Goal: Information Seeking & Learning: Compare options

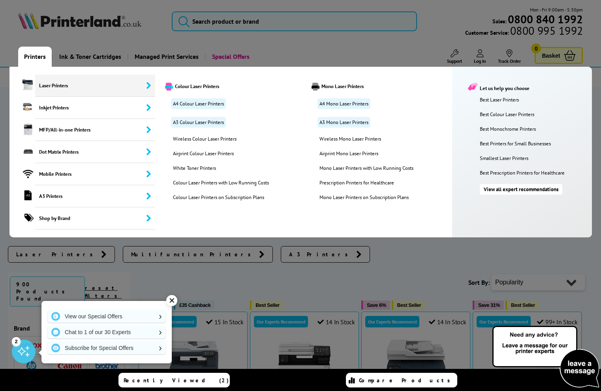
click at [51, 87] on span "Laser Printers" at bounding box center [95, 86] width 120 height 22
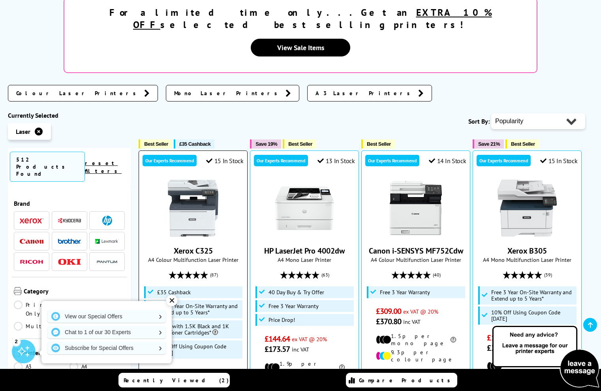
scroll to position [187, 0]
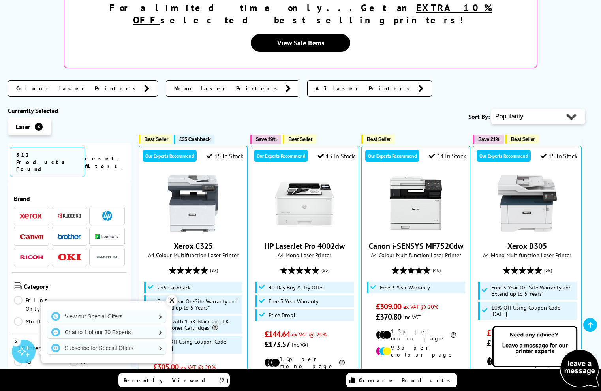
click at [55, 85] on span "Colour Laser Printers" at bounding box center [78, 89] width 124 height 8
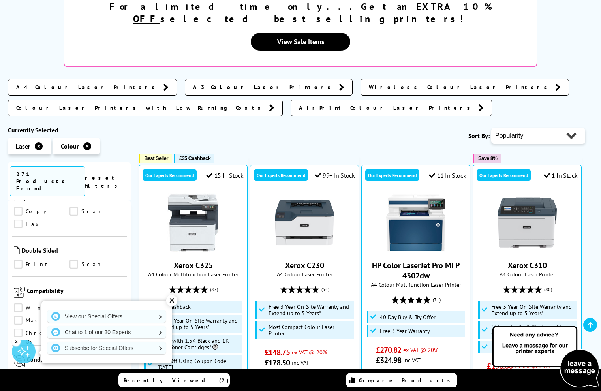
scroll to position [375, 0]
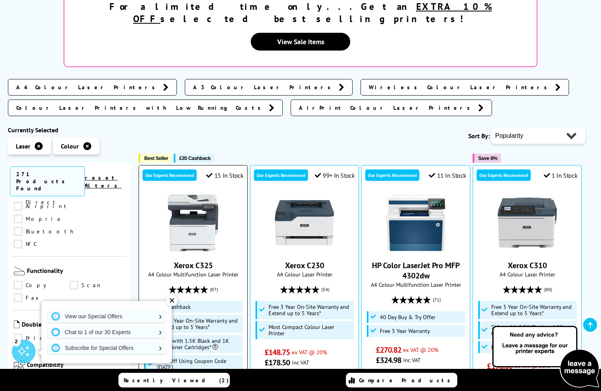
drag, startPoint x: 175, startPoint y: 300, endPoint x: 153, endPoint y: 301, distance: 21.7
click at [175, 300] on div "✕" at bounding box center [171, 300] width 11 height 11
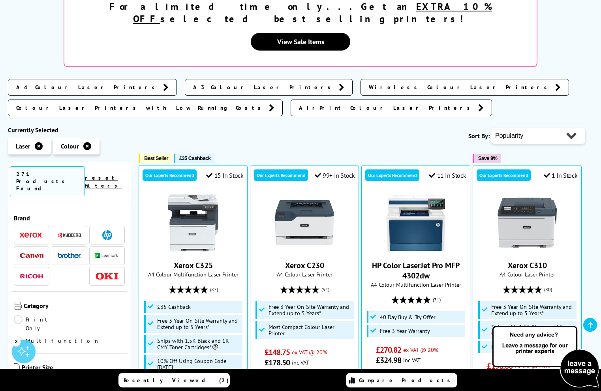
scroll to position [0, 0]
click at [75, 337] on link "Multifunction" at bounding box center [57, 341] width 86 height 9
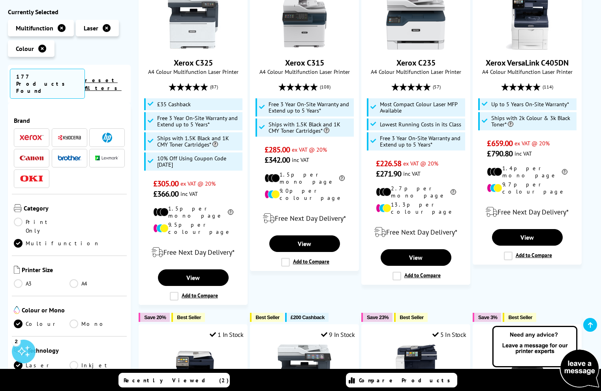
click at [72, 279] on link "A4" at bounding box center [98, 283] width 56 height 9
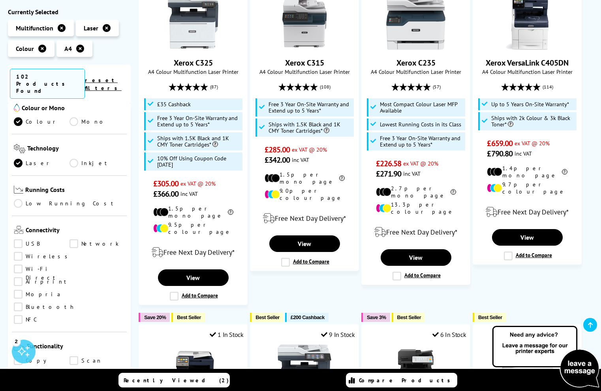
scroll to position [195, 0]
click at [18, 239] on link "USB" at bounding box center [42, 243] width 56 height 9
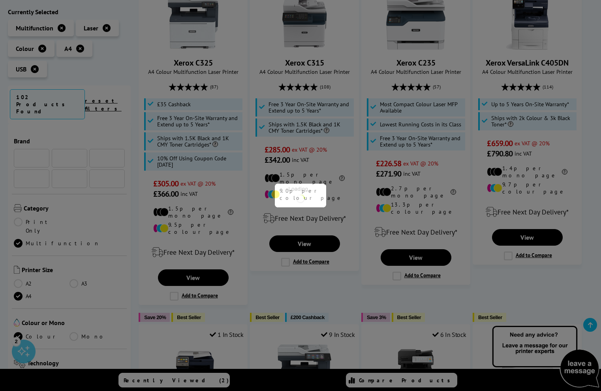
scroll to position [195, 0]
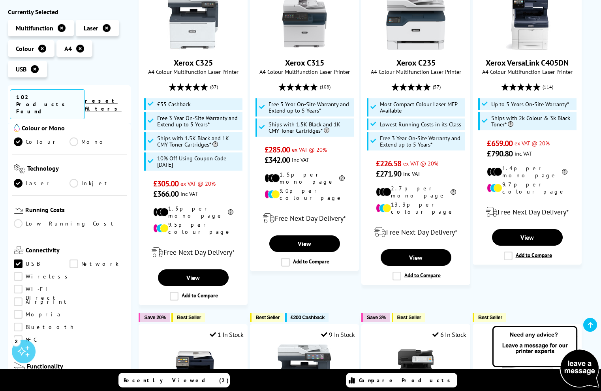
click at [18, 273] on link "Wireless" at bounding box center [43, 277] width 58 height 9
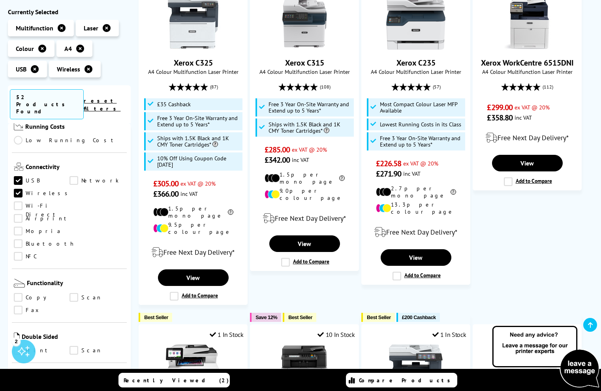
scroll to position [281, 0]
click at [17, 291] on link "Copy" at bounding box center [42, 295] width 56 height 9
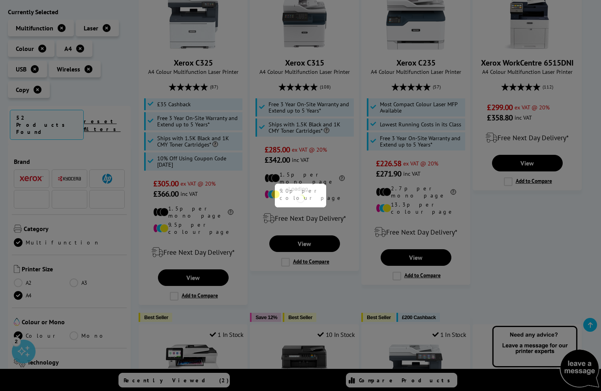
scroll to position [281, 0]
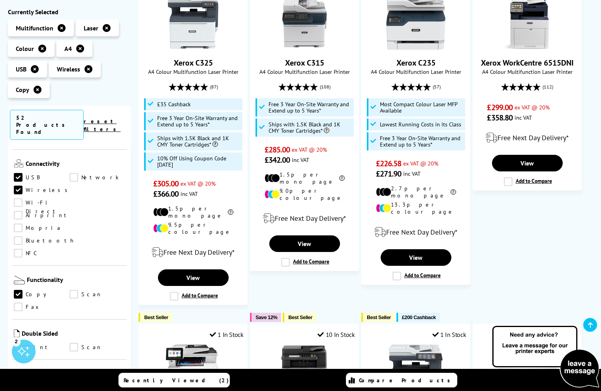
drag, startPoint x: 75, startPoint y: 244, endPoint x: 77, endPoint y: 279, distance: 35.2
click at [75, 290] on link "Scan" at bounding box center [98, 294] width 56 height 9
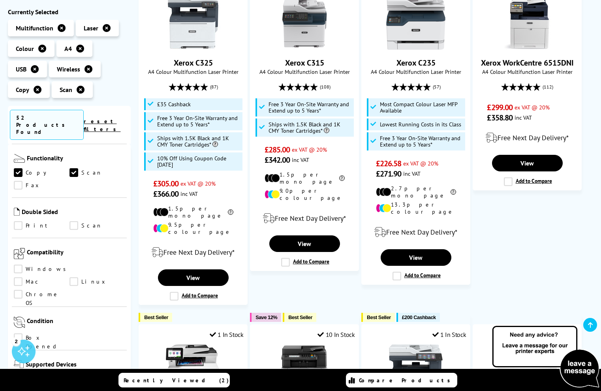
scroll to position [403, 0]
click at [70, 277] on link "Mac" at bounding box center [42, 281] width 56 height 9
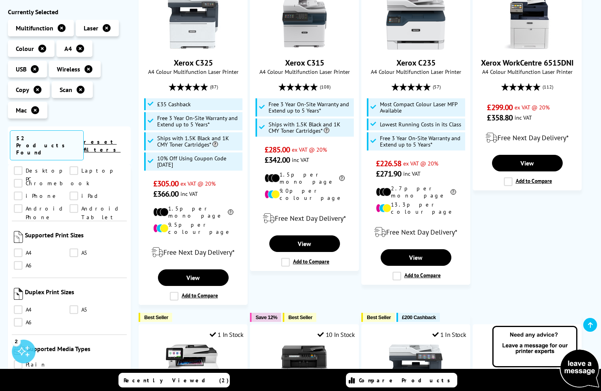
scroll to position [631, 0]
click at [21, 305] on link "A4" at bounding box center [42, 309] width 56 height 9
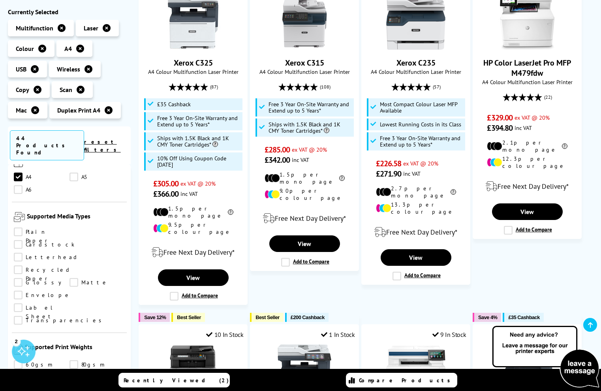
scroll to position [767, 0]
click at [18, 224] on link "Plain Paper" at bounding box center [42, 228] width 56 height 9
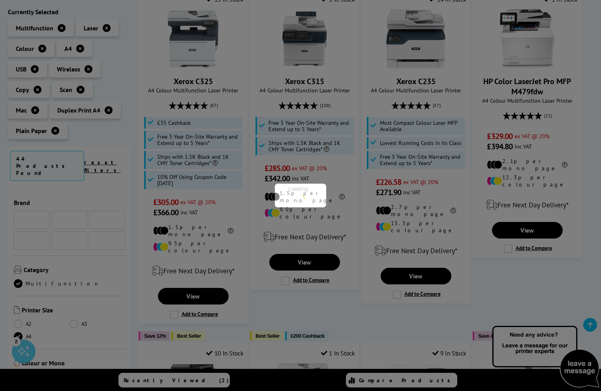
scroll to position [767, 0]
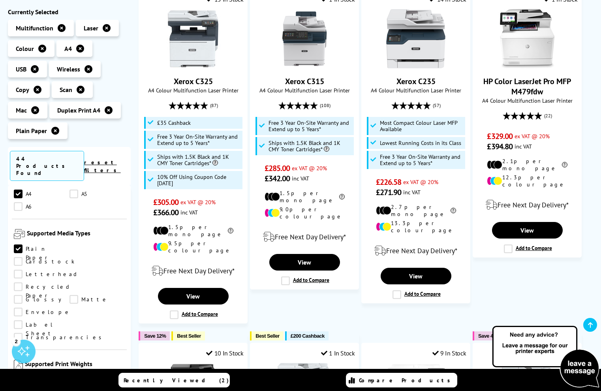
drag, startPoint x: 76, startPoint y: 223, endPoint x: 77, endPoint y: 243, distance: 20.2
click at [70, 320] on link "Label Sheet" at bounding box center [42, 324] width 56 height 9
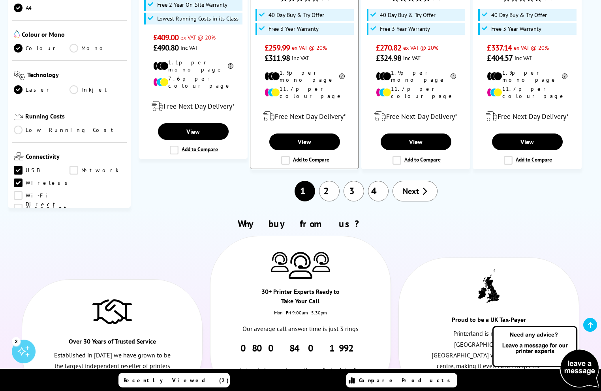
scroll to position [1017, 0]
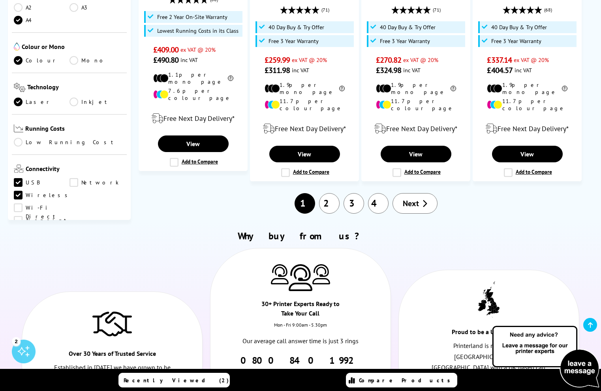
click at [326, 193] on link "2" at bounding box center [329, 203] width 21 height 21
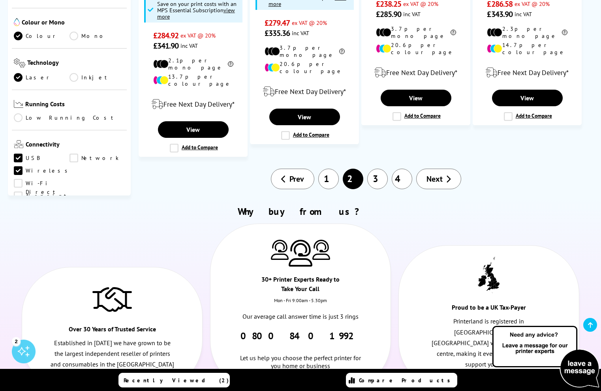
scroll to position [953, 0]
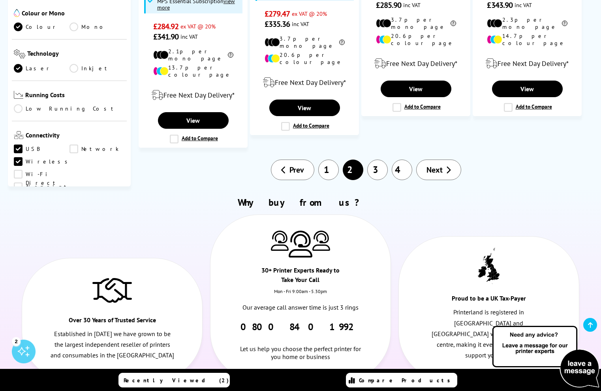
drag, startPoint x: 400, startPoint y: 140, endPoint x: 385, endPoint y: 163, distance: 27.1
click at [400, 160] on link "4" at bounding box center [402, 170] width 21 height 21
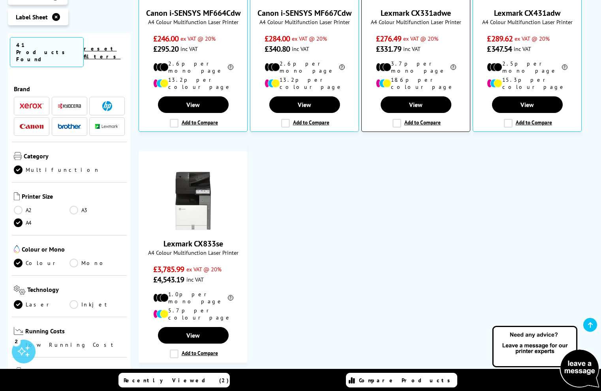
scroll to position [277, 0]
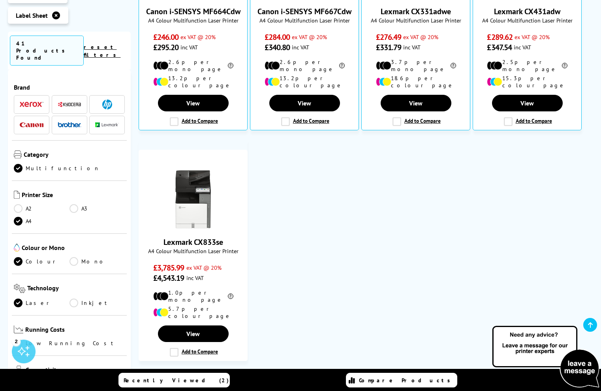
click at [36, 339] on link "Low Running Cost" at bounding box center [69, 343] width 111 height 9
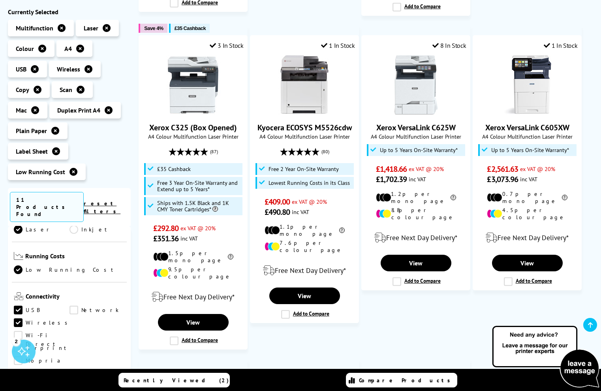
scroll to position [225, 0]
click at [34, 271] on link "Low Running Cost" at bounding box center [69, 275] width 111 height 9
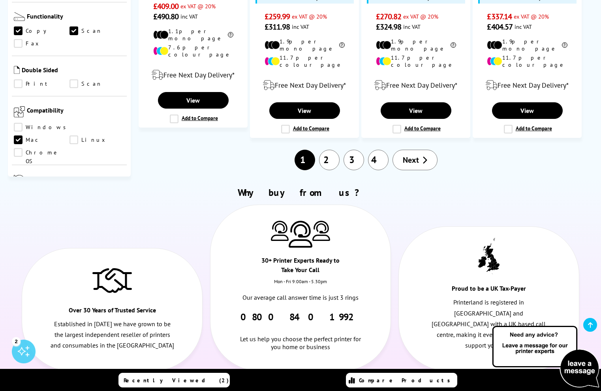
scroll to position [936, 0]
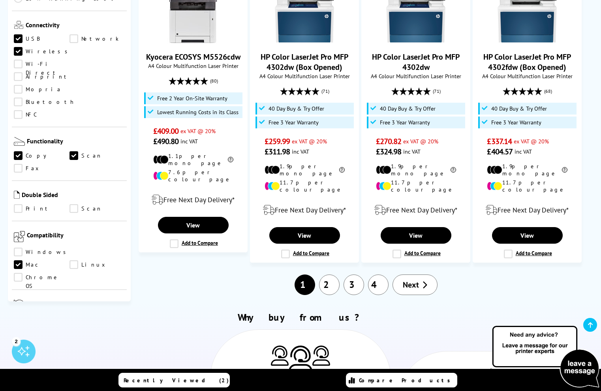
click at [358, 275] on link "3" at bounding box center [354, 285] width 21 height 21
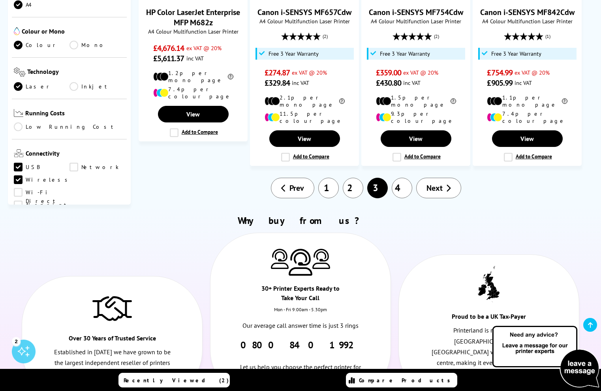
scroll to position [865, 0]
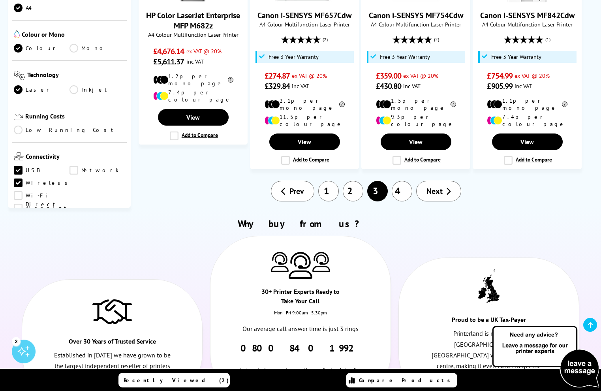
click at [409, 181] on link "4" at bounding box center [402, 191] width 21 height 21
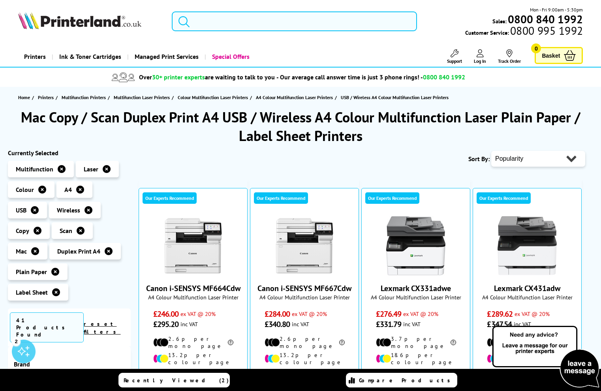
click at [245, 19] on input "search" at bounding box center [294, 21] width 245 height 20
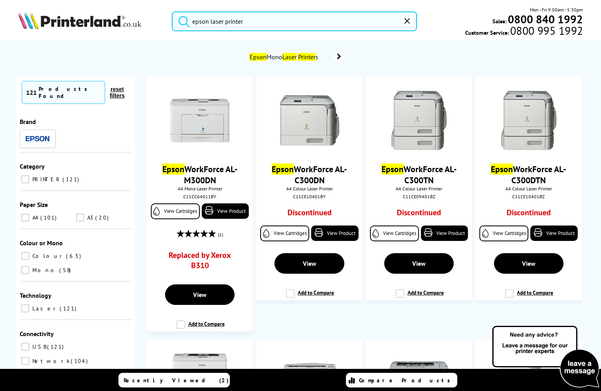
type input "epson laser printer"
click at [182, 20] on button "submit" at bounding box center [182, 19] width 20 height 17
drag, startPoint x: 246, startPoint y: 21, endPoint x: 180, endPoint y: 18, distance: 66.4
click at [180, 18] on form "epson laser printer" at bounding box center [294, 21] width 245 height 20
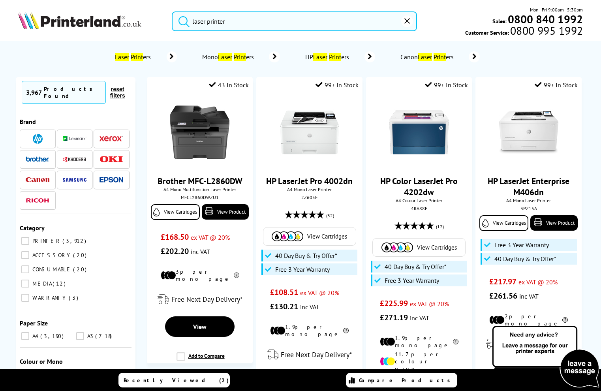
type input "laser printer"
click at [182, 20] on button "submit" at bounding box center [182, 19] width 20 height 17
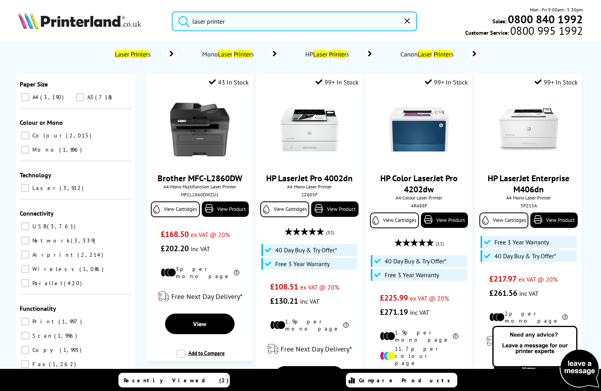
scroll to position [3, 0]
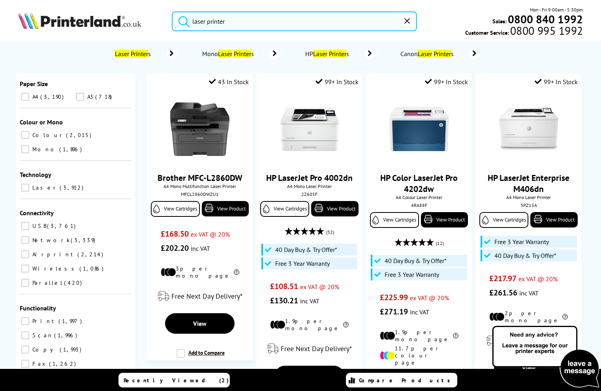
click at [121, 20] on img at bounding box center [79, 20] width 123 height 17
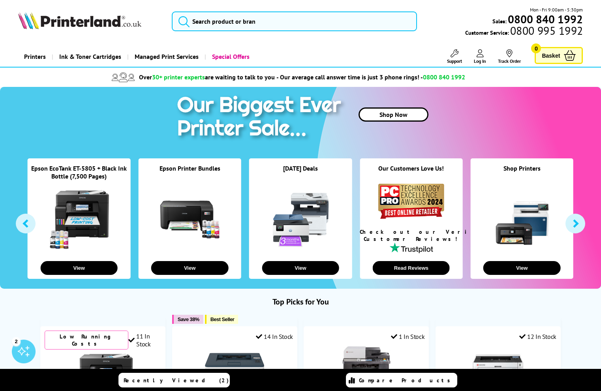
drag, startPoint x: 360, startPoint y: 55, endPoint x: 337, endPoint y: 59, distance: 23.6
click at [360, 55] on div "Printers Laser Printers Colour Laser Printers A4 Colour Laser Printers A3 Colou…" at bounding box center [300, 57] width 565 height 20
click at [36, 56] on link "Printers" at bounding box center [35, 57] width 34 height 20
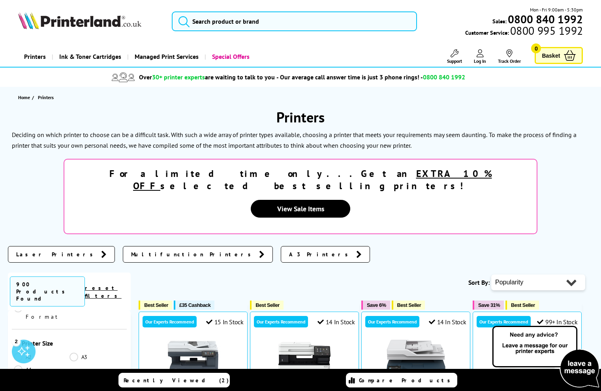
click at [24, 366] on link "A4" at bounding box center [42, 370] width 56 height 9
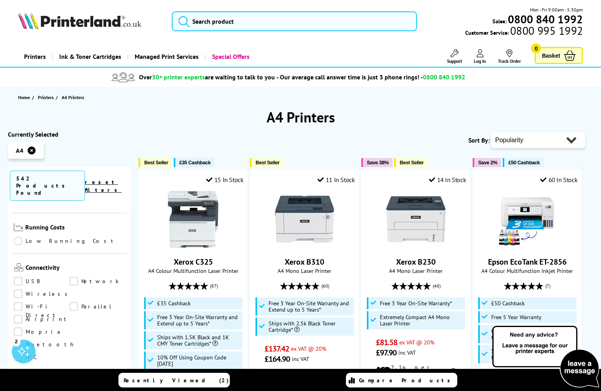
scroll to position [322, 0]
click at [30, 277] on link "USB" at bounding box center [42, 281] width 56 height 9
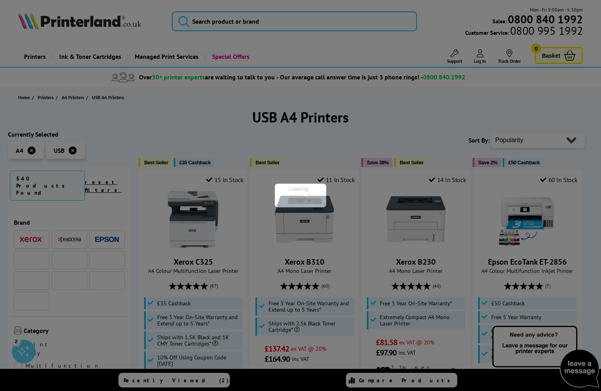
scroll to position [322, 0]
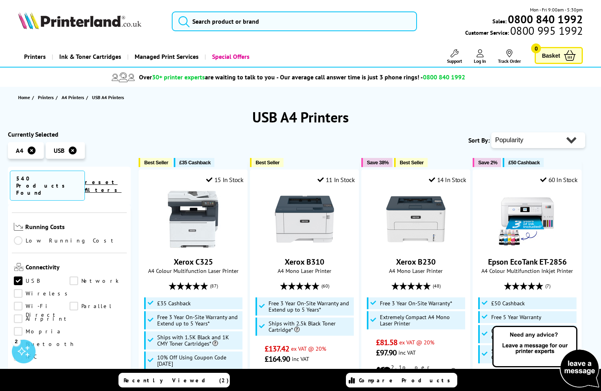
click at [29, 289] on link "Wireless" at bounding box center [43, 293] width 58 height 9
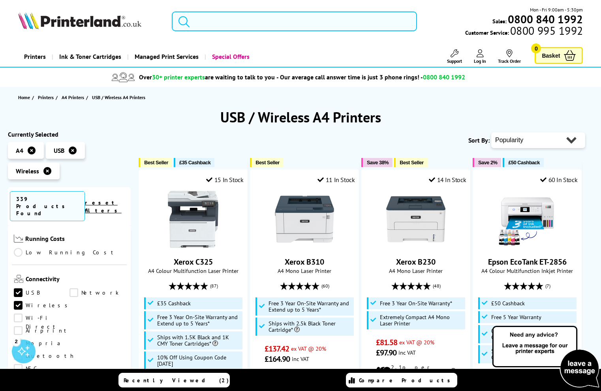
click at [283, 30] on input "search" at bounding box center [294, 21] width 245 height 20
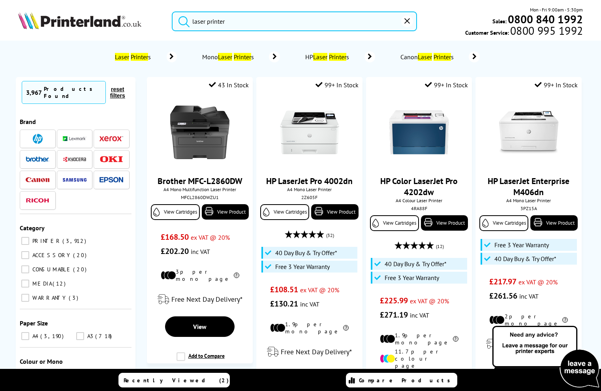
type input "laser printer"
click at [182, 20] on button "submit" at bounding box center [182, 19] width 20 height 17
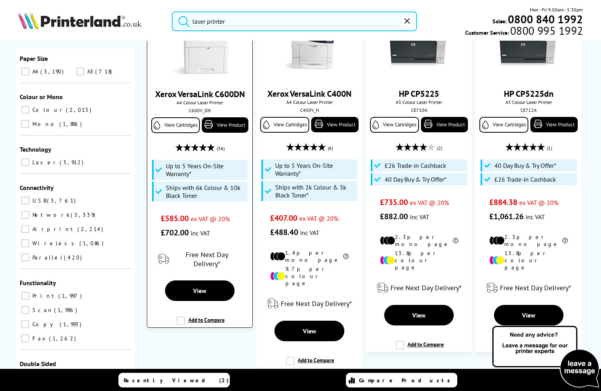
scroll to position [1611, 0]
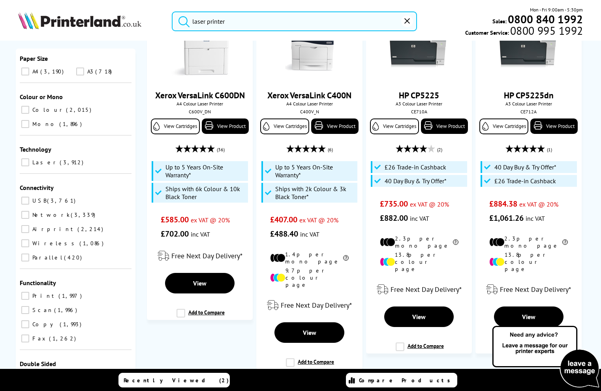
drag, startPoint x: 411, startPoint y: 327, endPoint x: 394, endPoint y: 327, distance: 16.6
click at [410, 378] on link "7" at bounding box center [408, 387] width 19 height 19
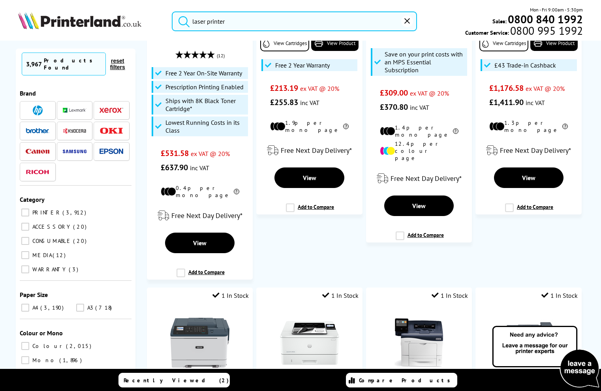
scroll to position [509, 0]
